Goal: Find contact information: Find contact information

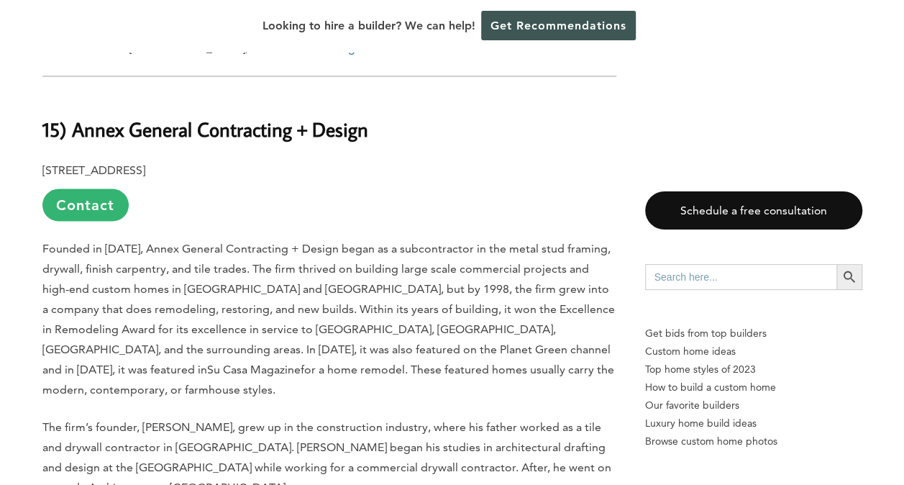
scroll to position [1294, 0]
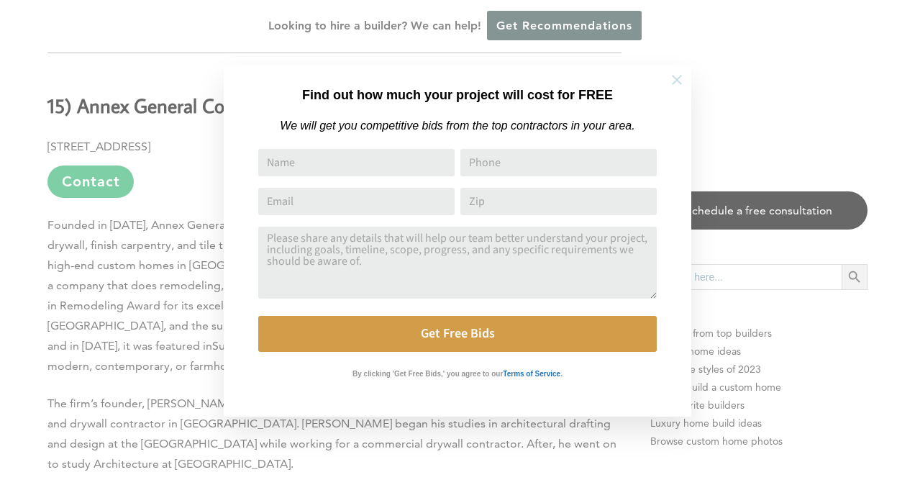
click at [676, 81] on icon at bounding box center [677, 80] width 10 height 10
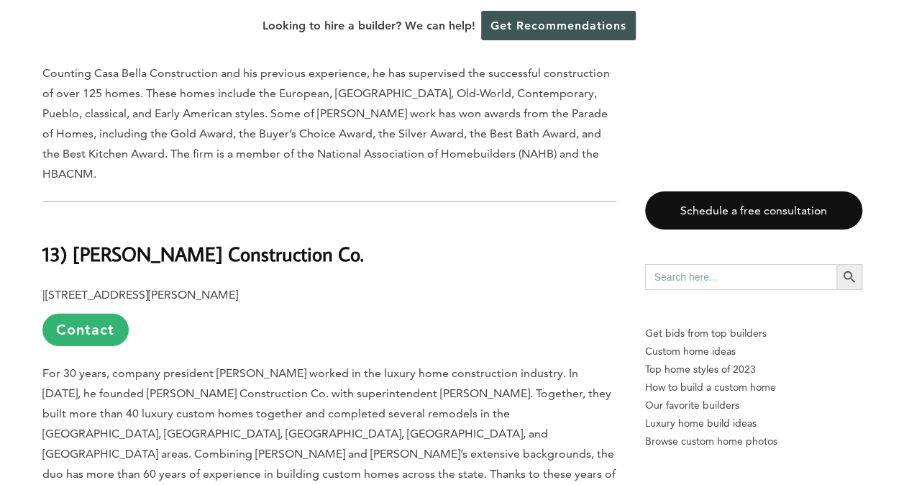
scroll to position [2086, 0]
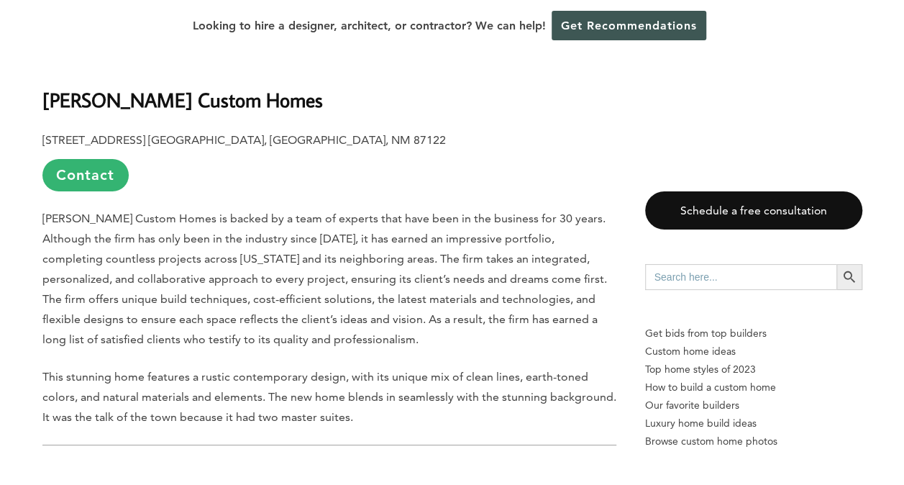
scroll to position [2589, 0]
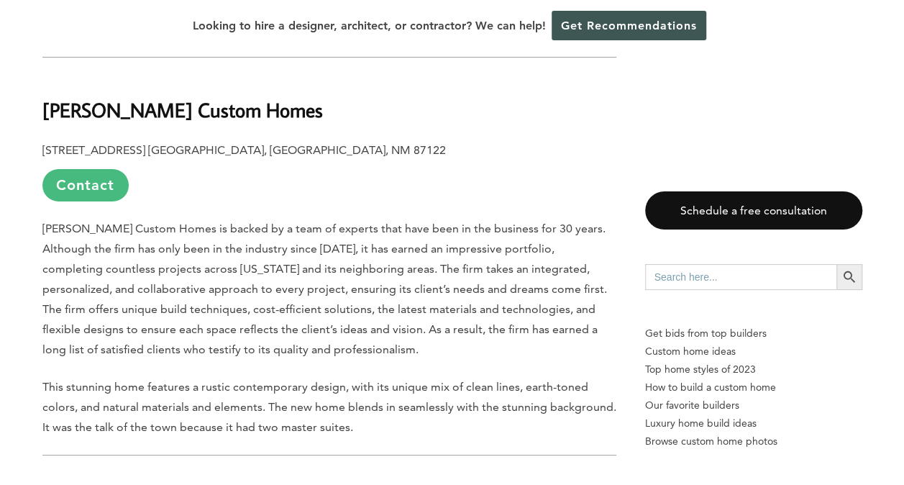
click at [82, 169] on link "Contact" at bounding box center [85, 185] width 86 height 32
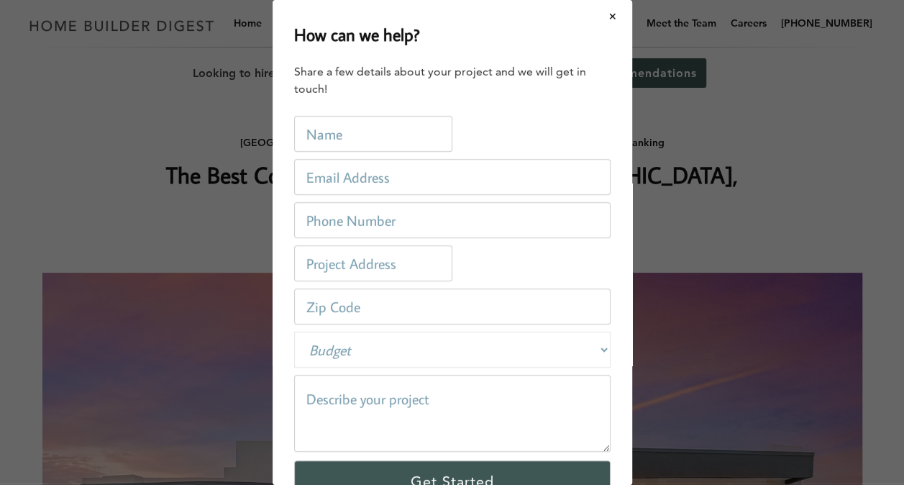
scroll to position [0, 0]
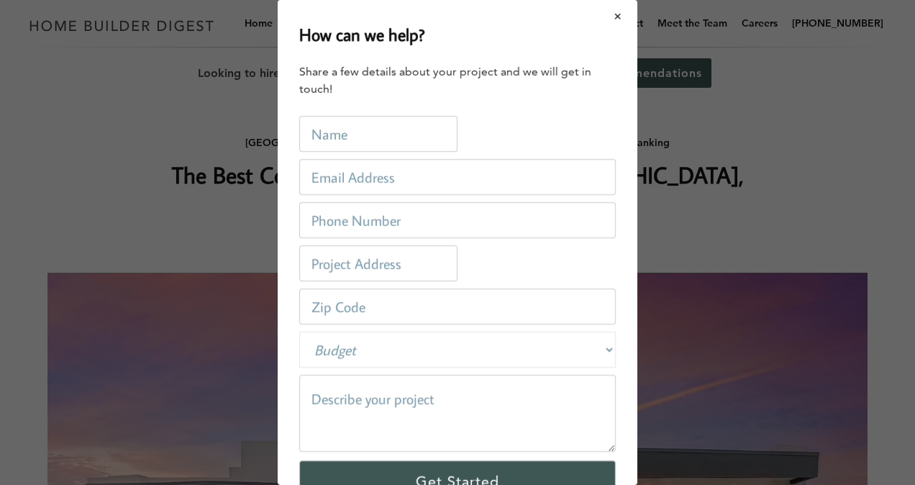
click at [609, 17] on button "Close modal" at bounding box center [618, 16] width 38 height 30
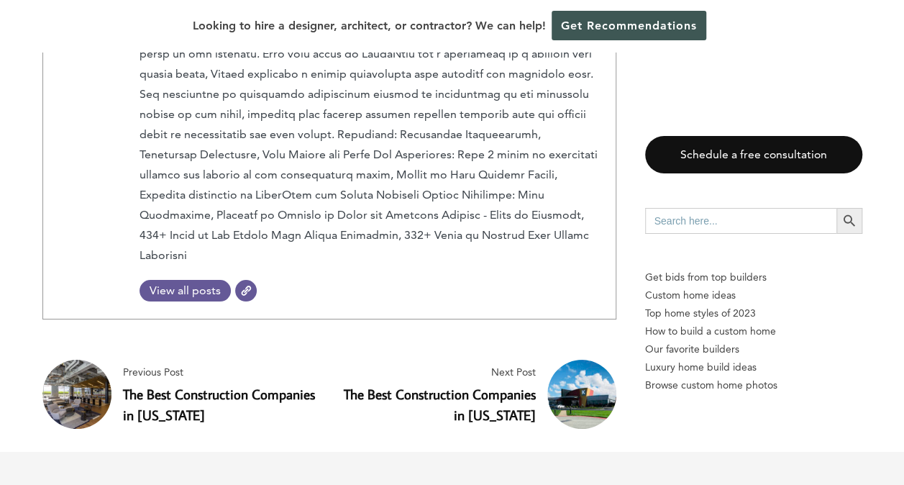
scroll to position [5250, 0]
